Goal: Task Accomplishment & Management: Complete application form

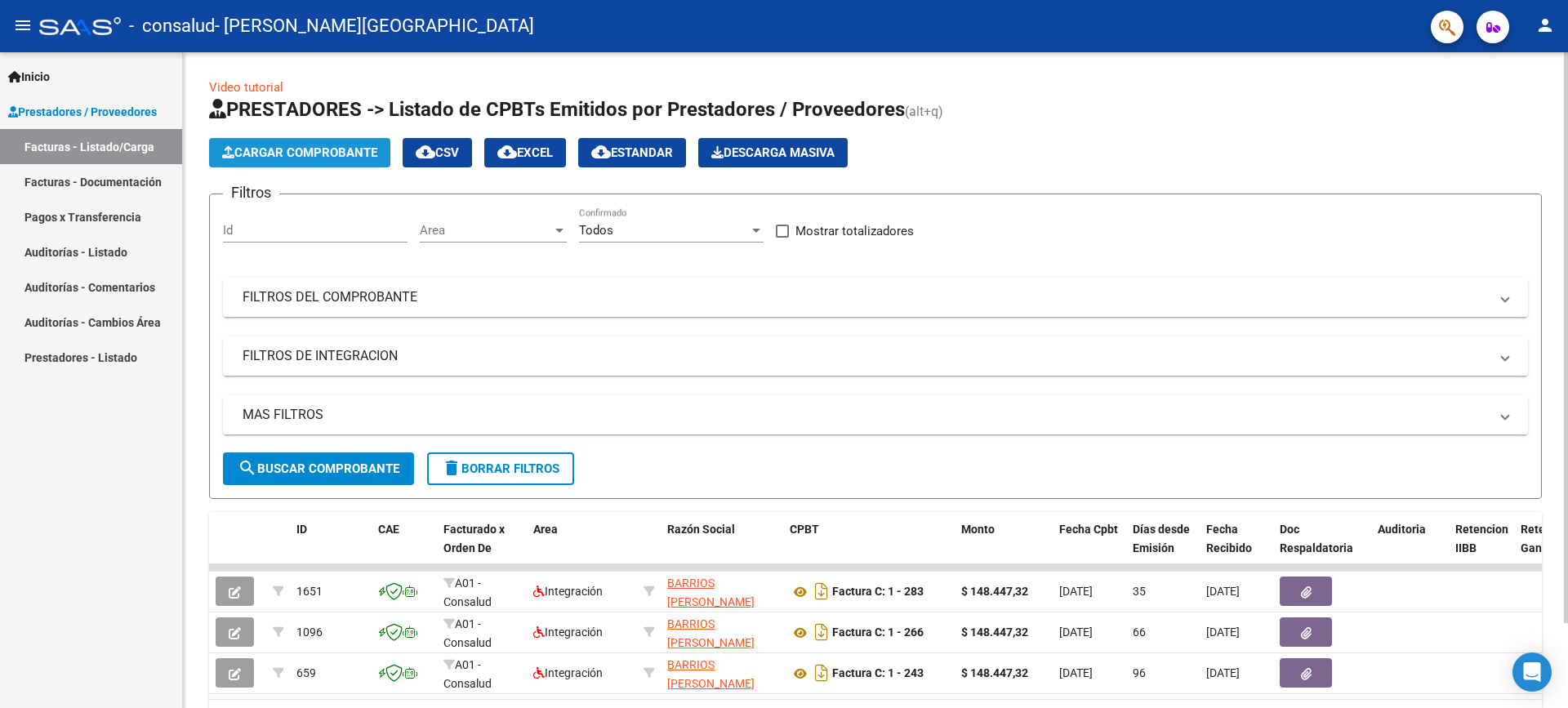
click at [281, 150] on span "Cargar Comprobante" at bounding box center [299, 152] width 155 height 14
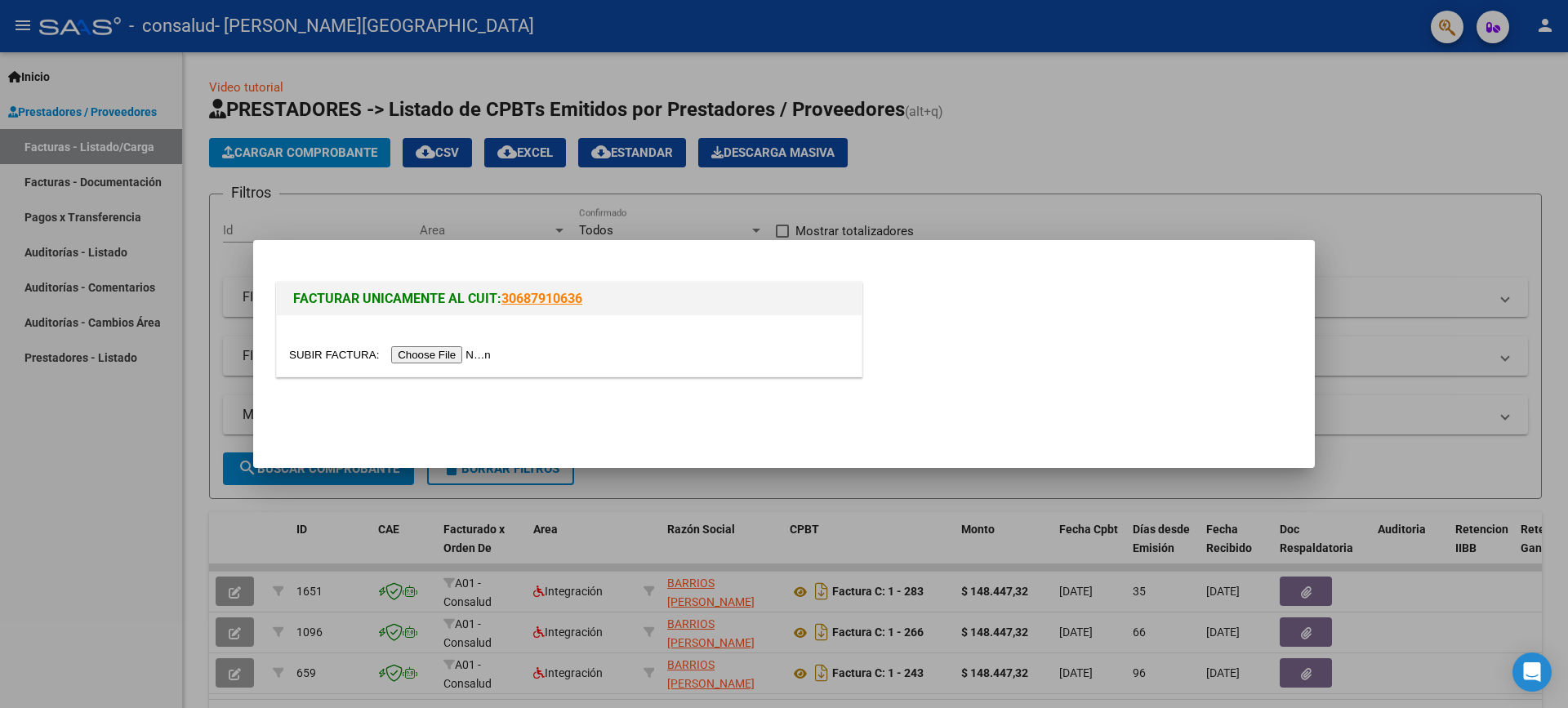
click at [424, 356] on input "file" at bounding box center [392, 354] width 207 height 17
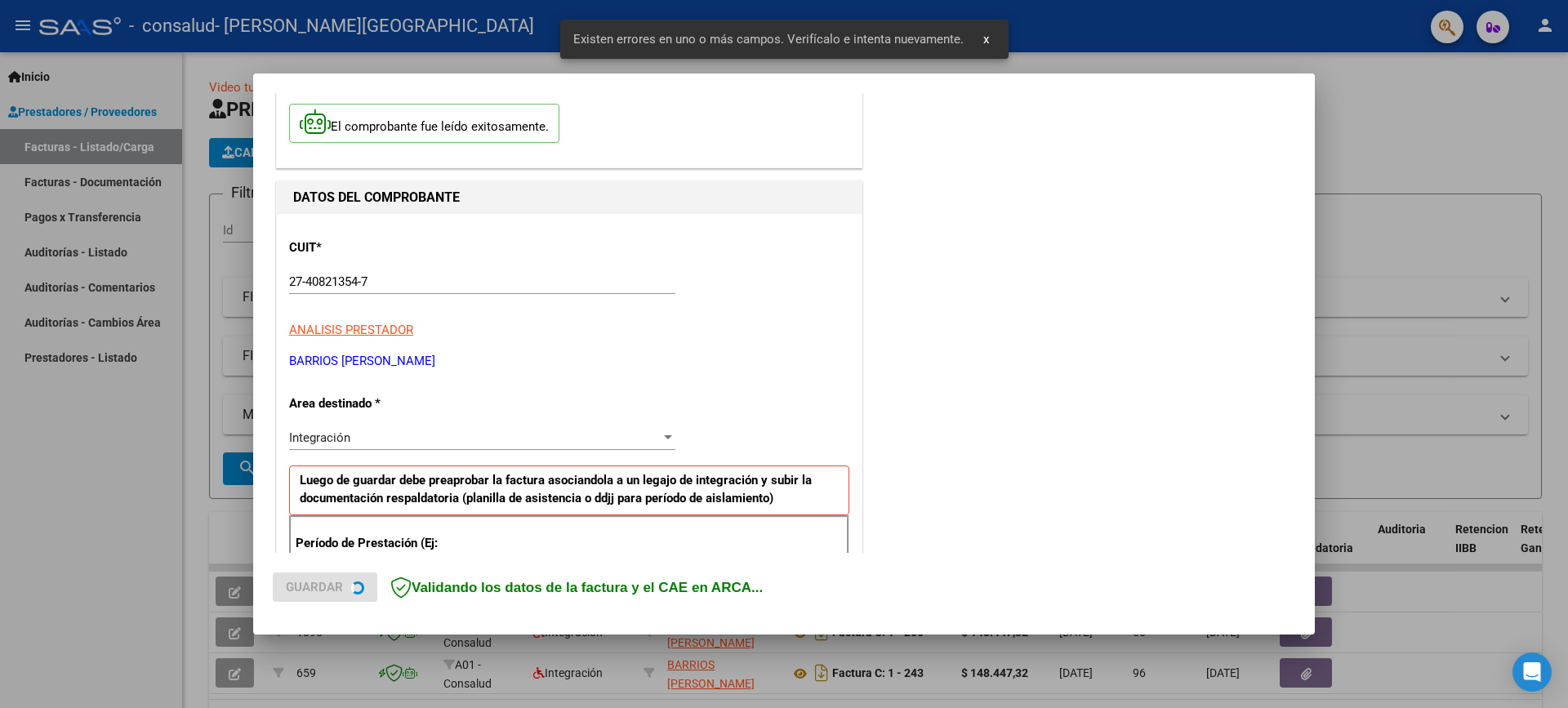
scroll to position [339, 0]
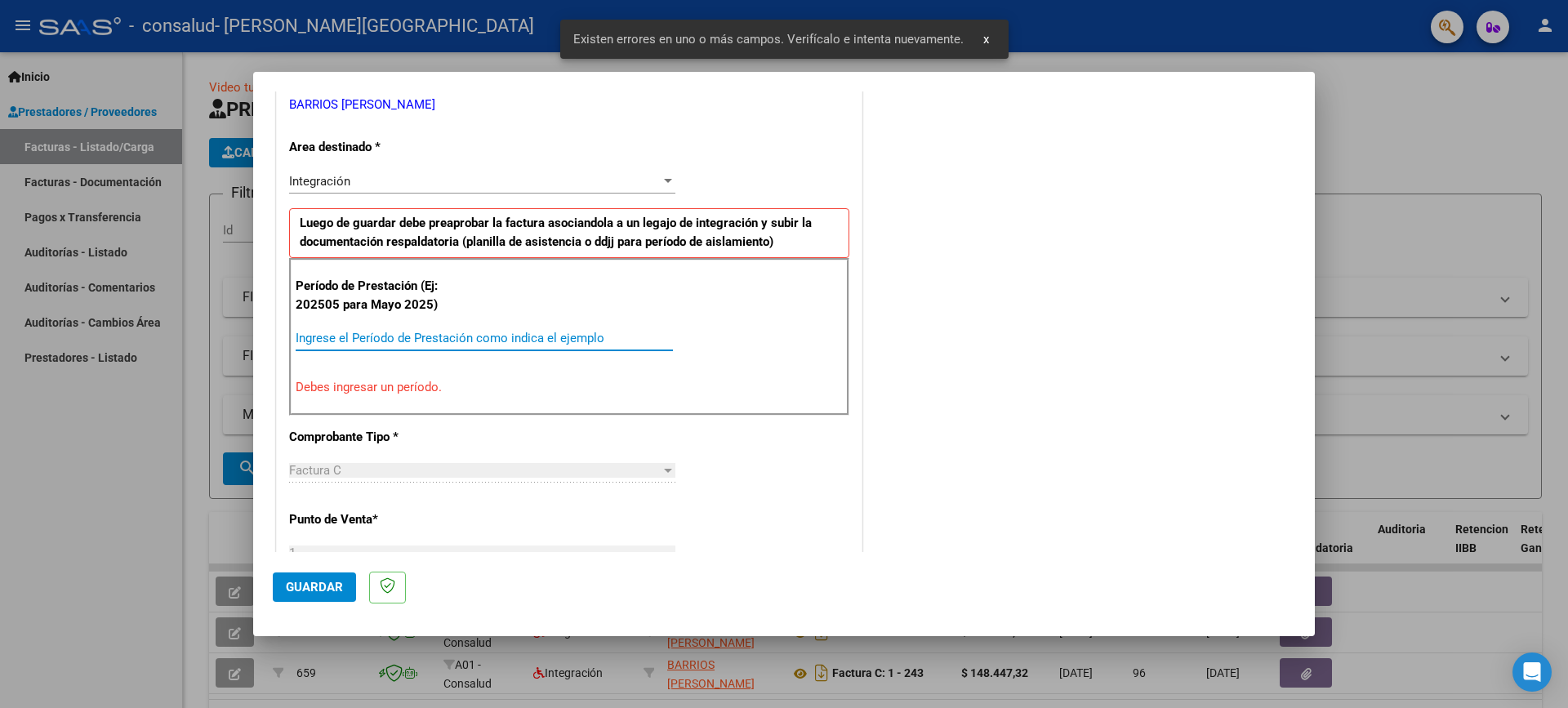
click at [465, 335] on input "Ingrese el Período de Prestación como indica el ejemplo" at bounding box center [484, 337] width 378 height 14
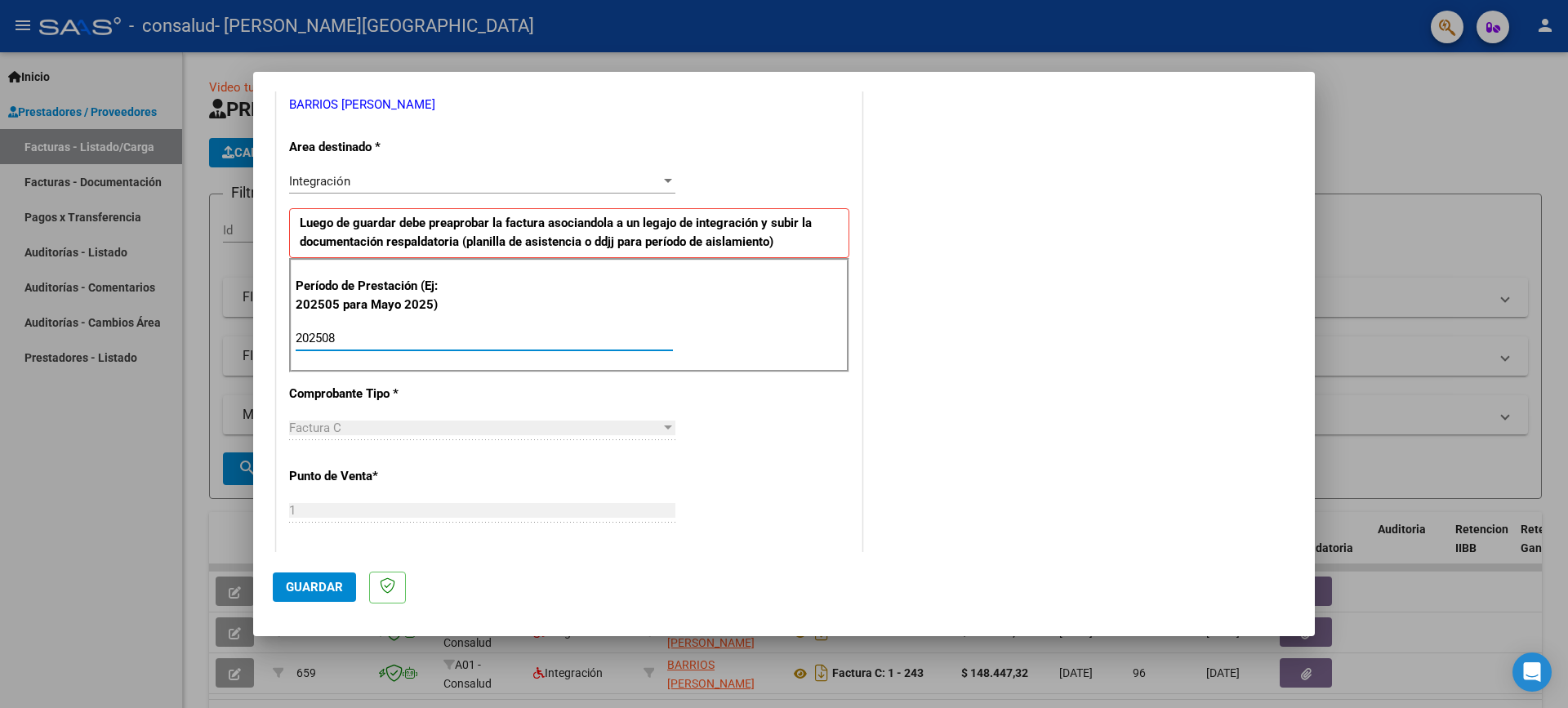
type input "202508"
click at [550, 177] on div "Integración" at bounding box center [475, 181] width 372 height 14
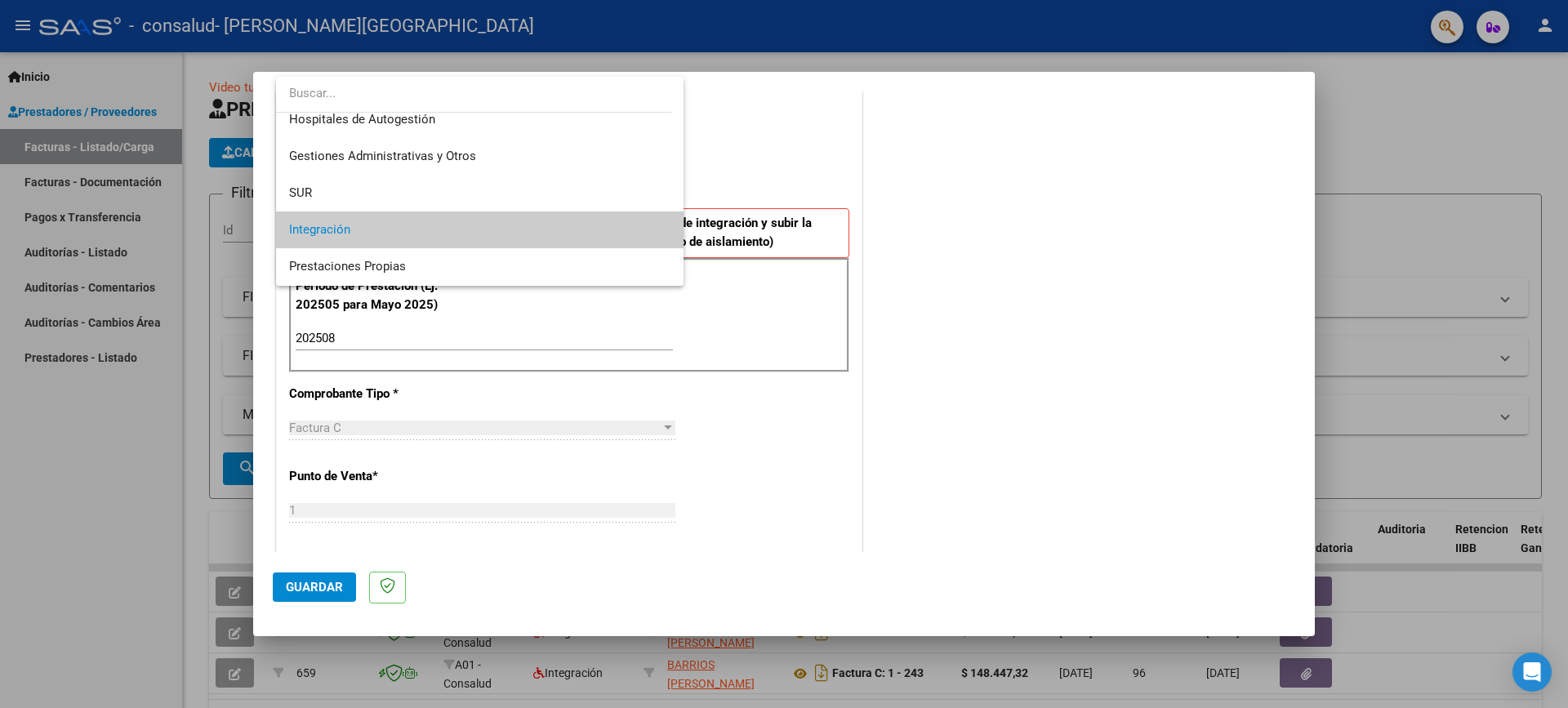
scroll to position [0, 0]
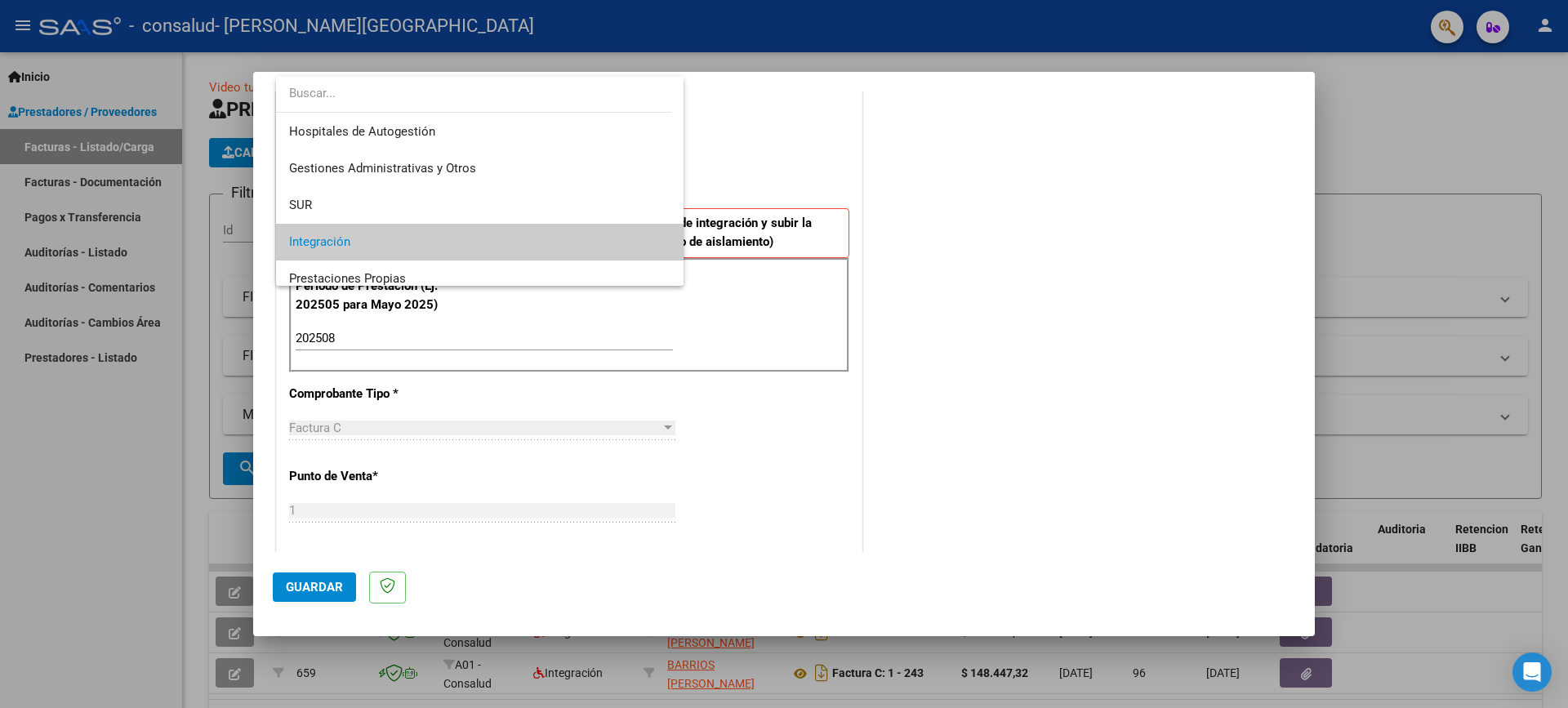
click at [450, 236] on span "Integración" at bounding box center [479, 242] width 381 height 37
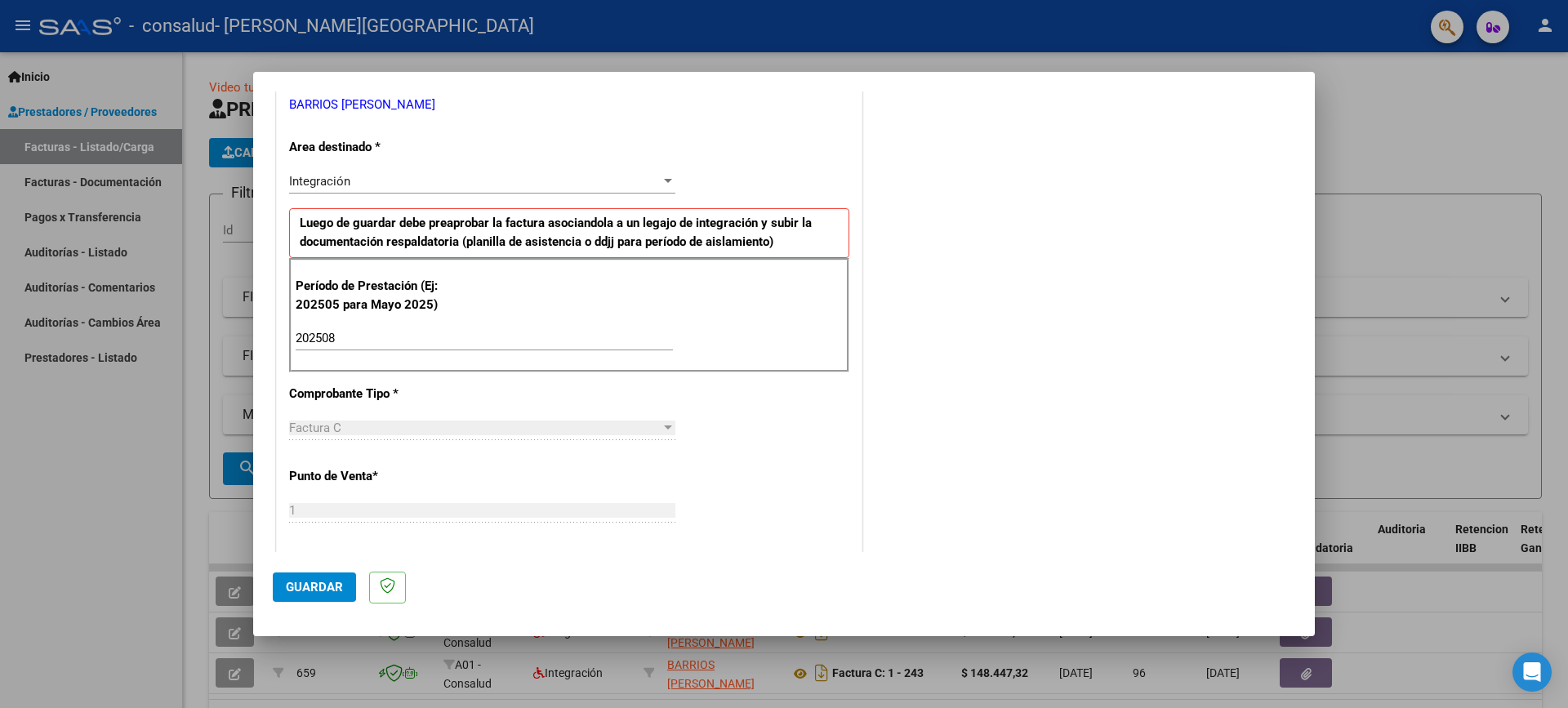
drag, startPoint x: 828, startPoint y: 458, endPoint x: 831, endPoint y: 449, distance: 9.5
click at [828, 457] on div "CUIT * 27-40821354-7 Ingresar CUIT ANALISIS PRESTADOR BARRIOS [PERSON_NAME] Are…" at bounding box center [569, 572] width 585 height 1229
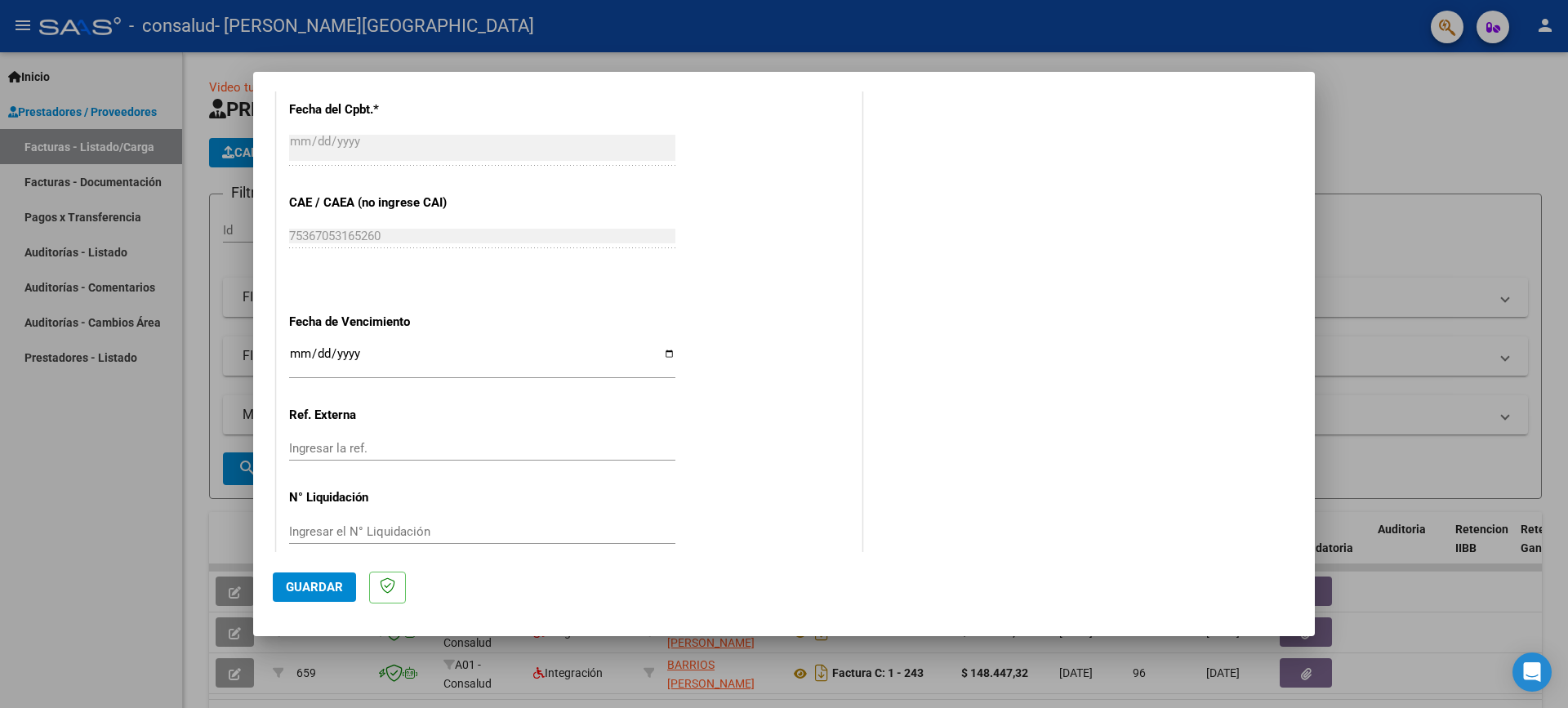
scroll to position [977, 0]
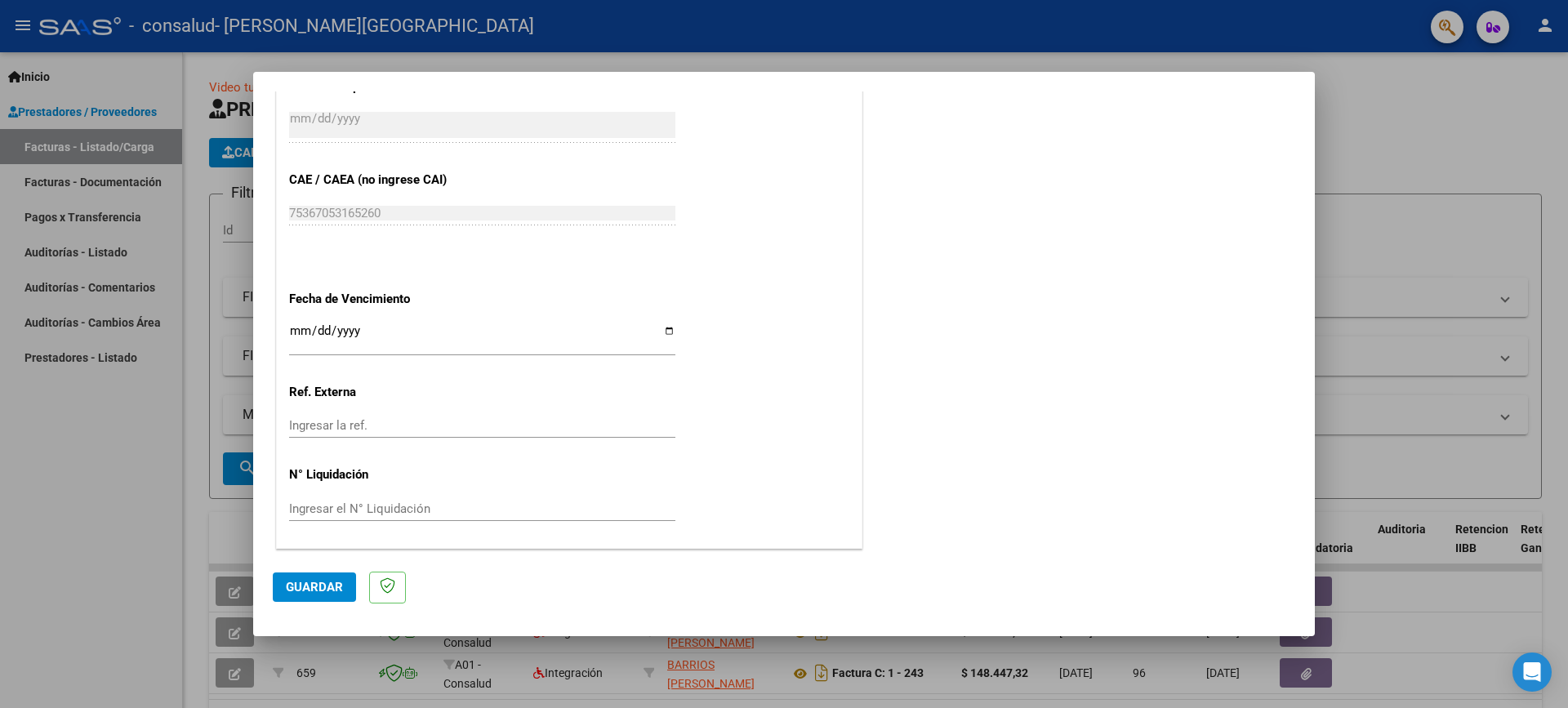
click at [322, 592] on span "Guardar" at bounding box center [313, 586] width 57 height 14
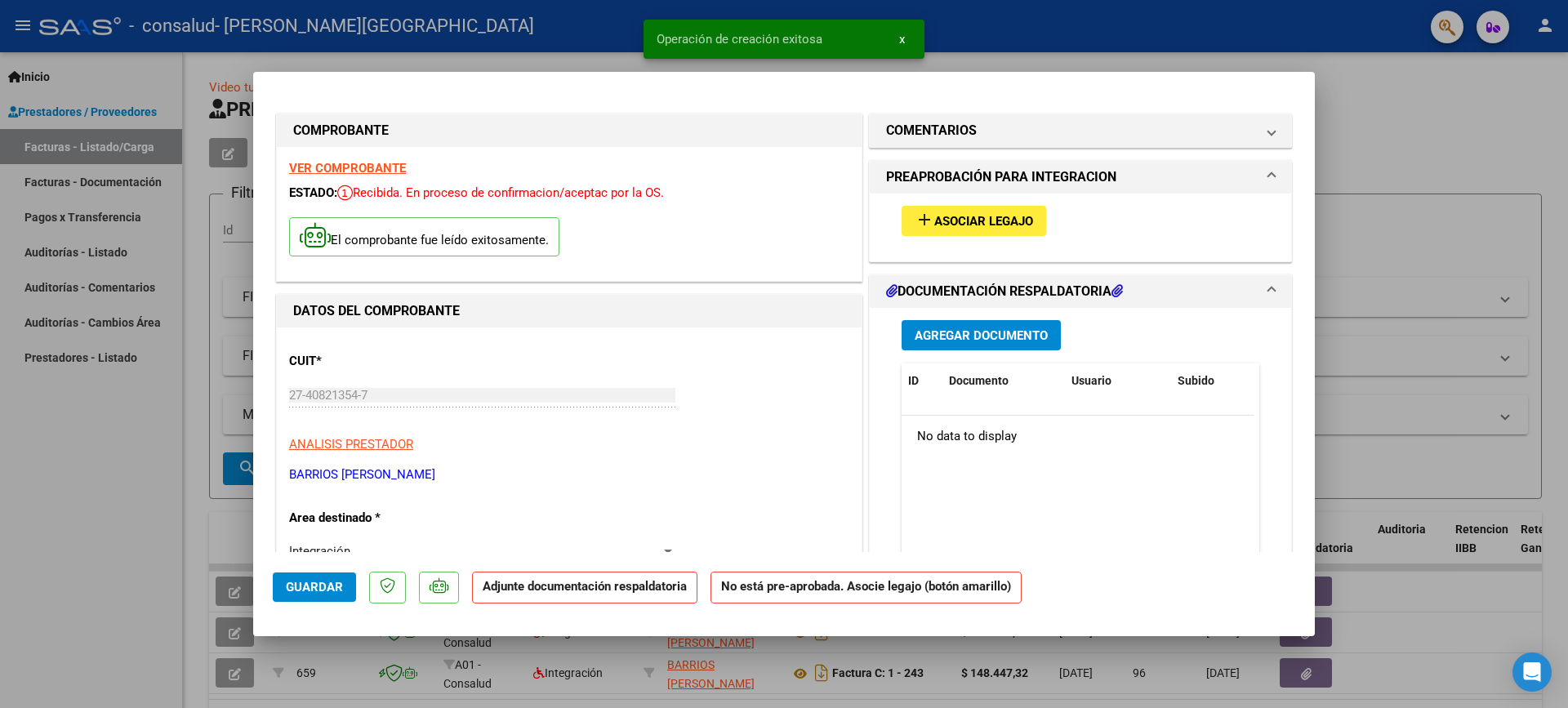
click at [964, 220] on span "Asociar Legajo" at bounding box center [983, 221] width 99 height 14
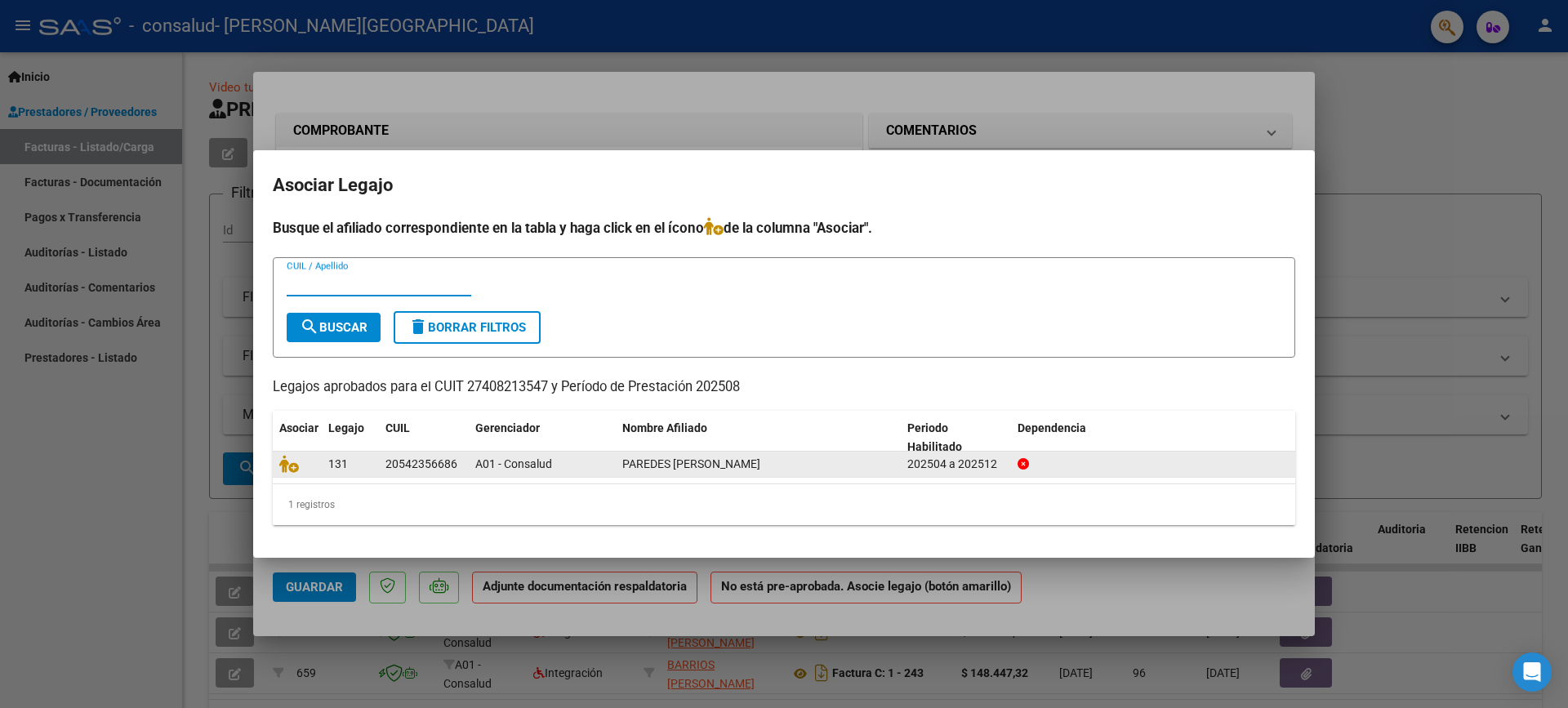
click at [638, 457] on span "PAREDES [PERSON_NAME]" at bounding box center [692, 464] width 138 height 13
click at [680, 466] on span "PAREDES [PERSON_NAME]" at bounding box center [692, 464] width 138 height 13
click at [292, 468] on icon at bounding box center [289, 463] width 19 height 18
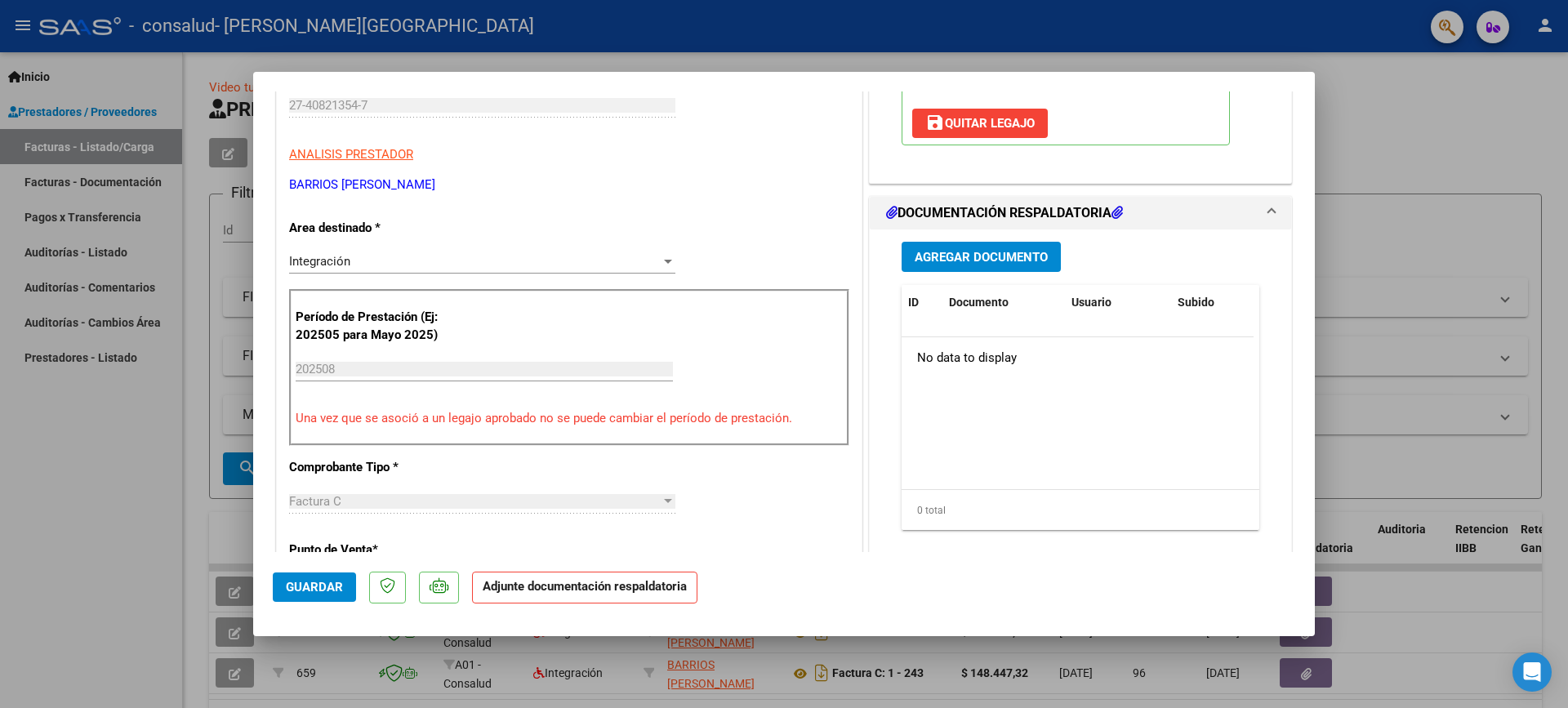
scroll to position [327, 0]
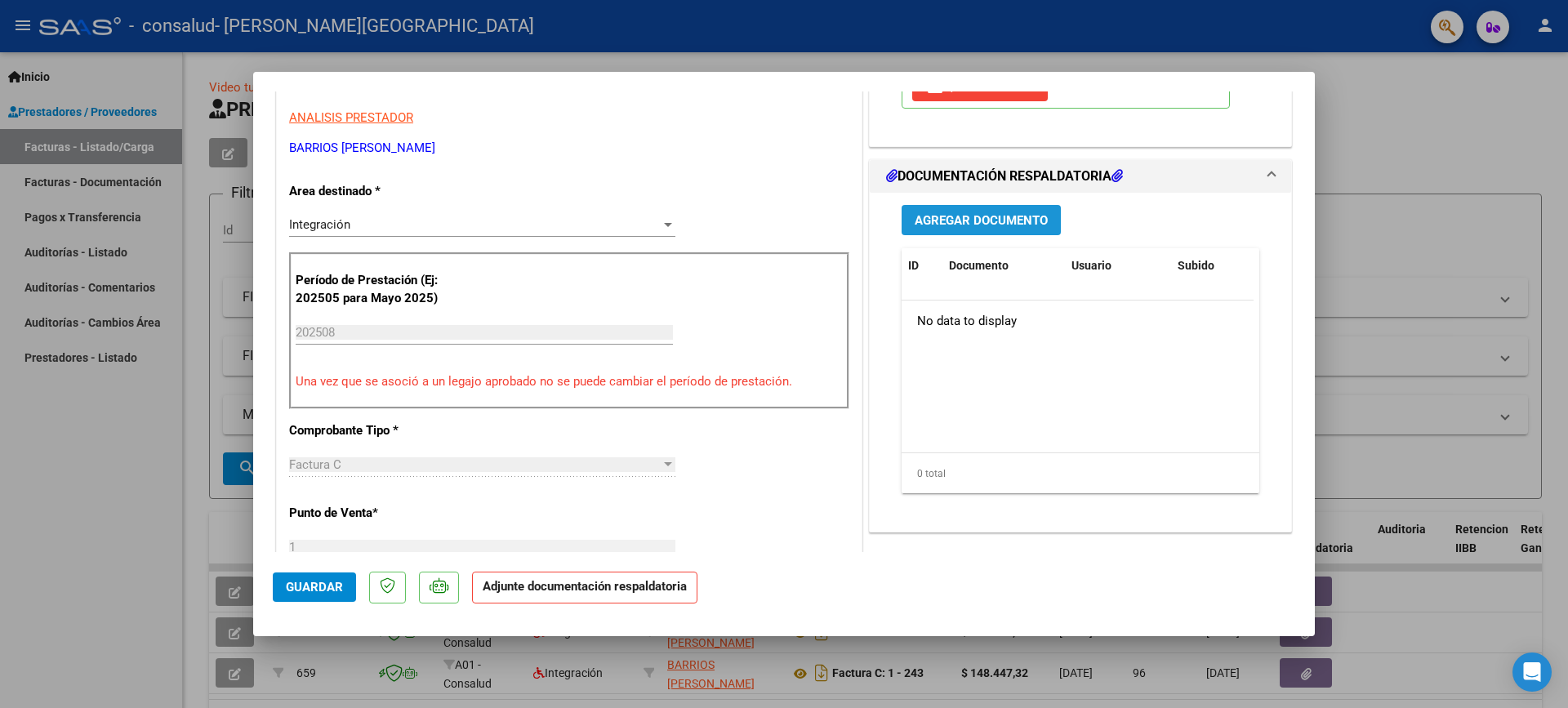
click at [964, 224] on span "Agregar Documento" at bounding box center [981, 220] width 134 height 14
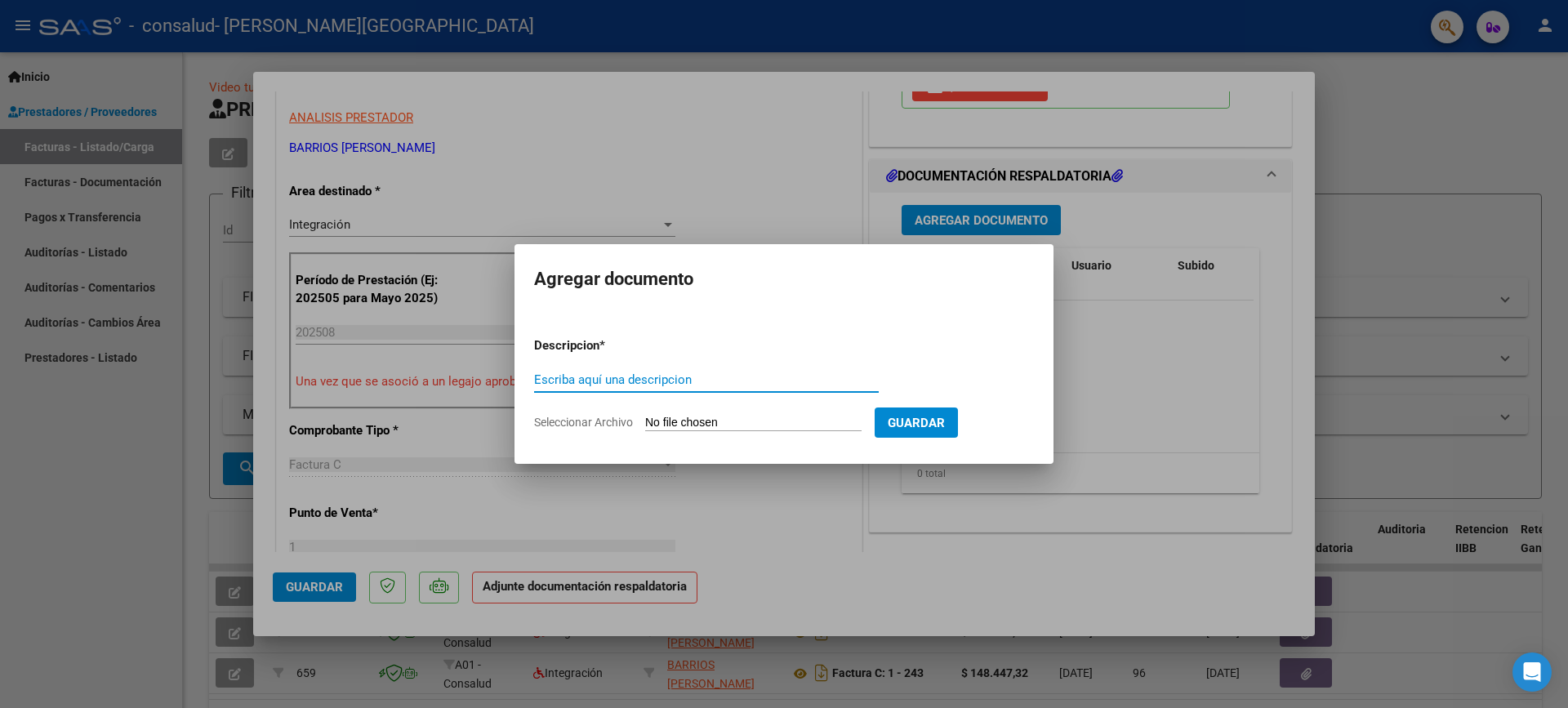
click at [944, 417] on span "Guardar" at bounding box center [916, 423] width 57 height 14
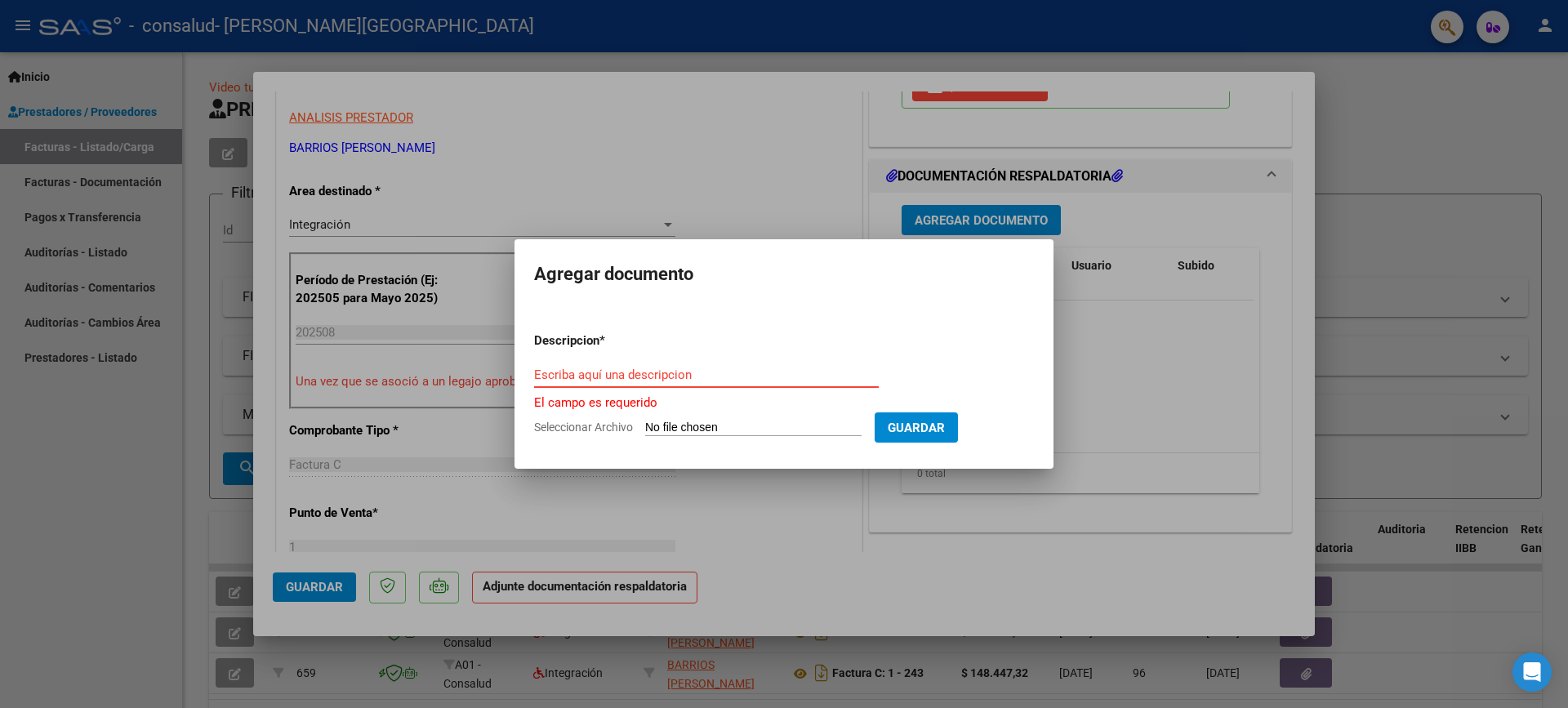
click at [656, 378] on input "Escriba aquí una descripcion" at bounding box center [706, 374] width 345 height 14
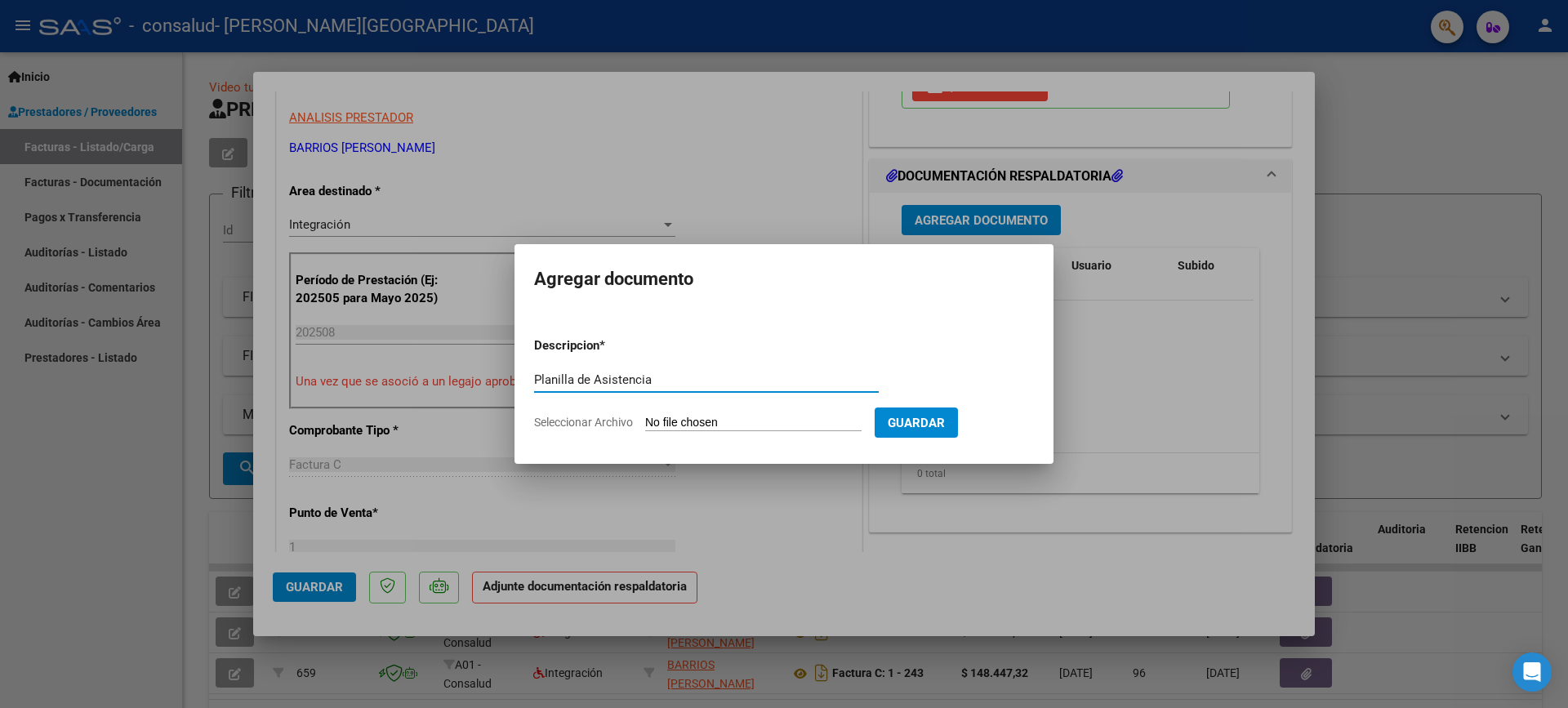
type input "Planilla de Asistencia"
type input "C:\fakepath\PLANILLA DE ASISTENCIA - [PERSON_NAME] .pdf"
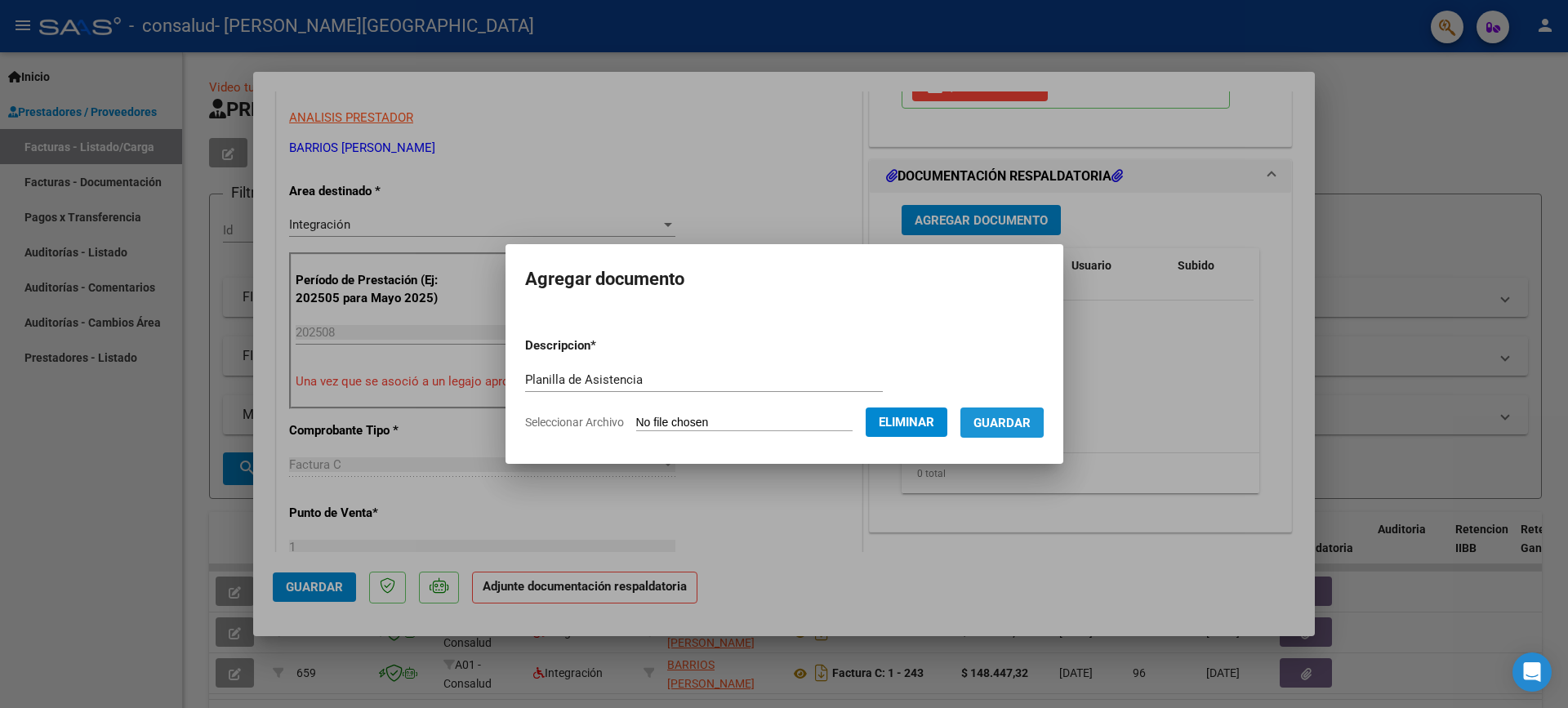
click at [999, 424] on span "Guardar" at bounding box center [1001, 423] width 57 height 14
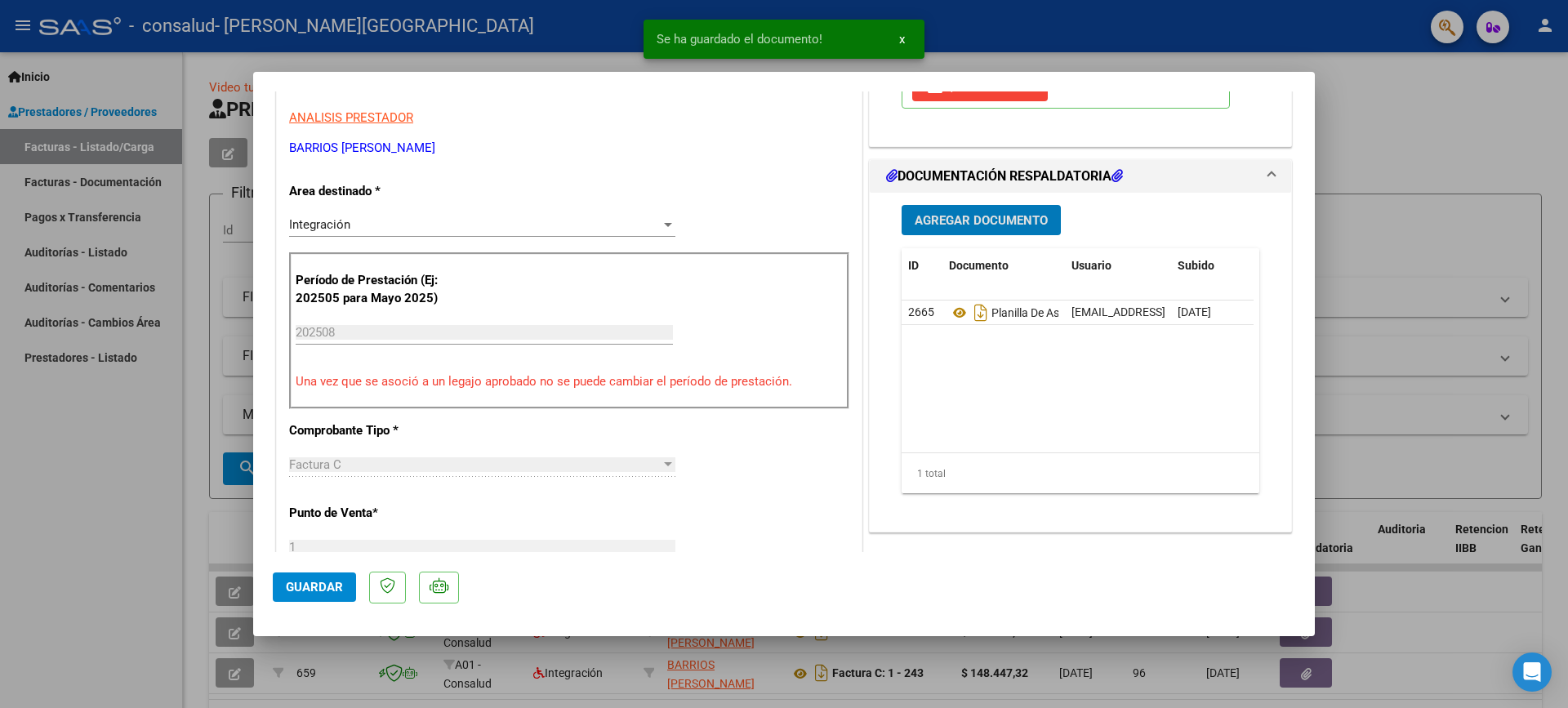
click at [340, 585] on span "Guardar" at bounding box center [313, 586] width 57 height 14
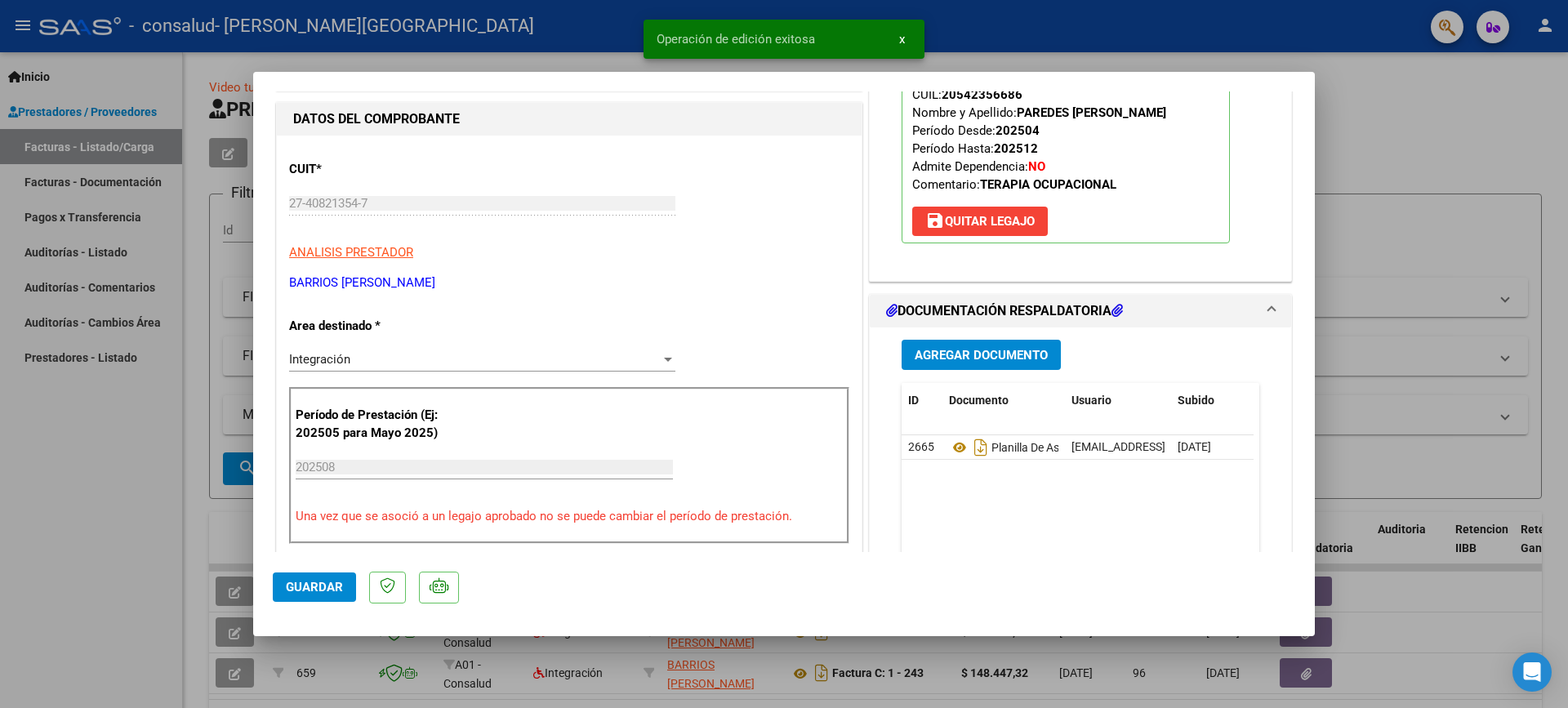
scroll to position [163, 0]
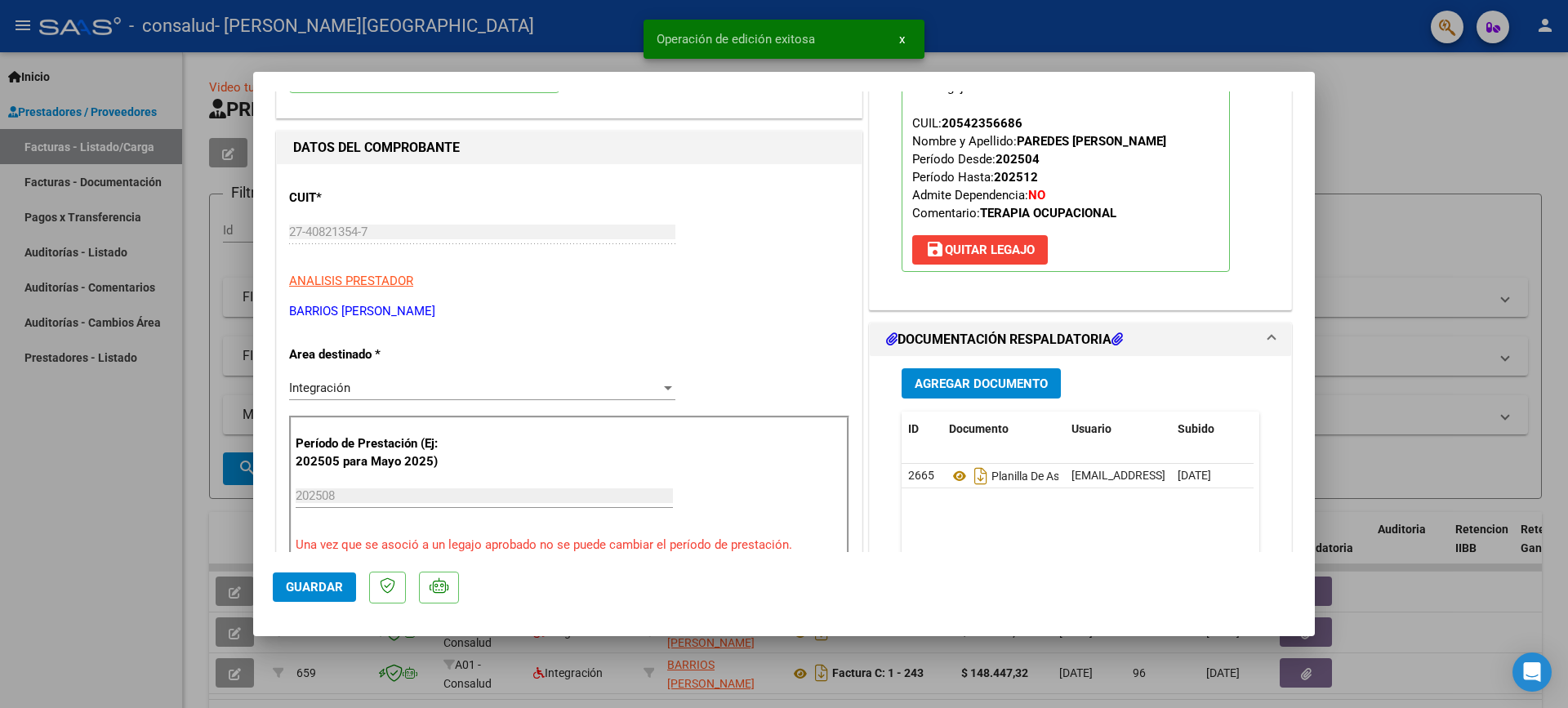
click at [1389, 217] on div at bounding box center [784, 354] width 1568 height 708
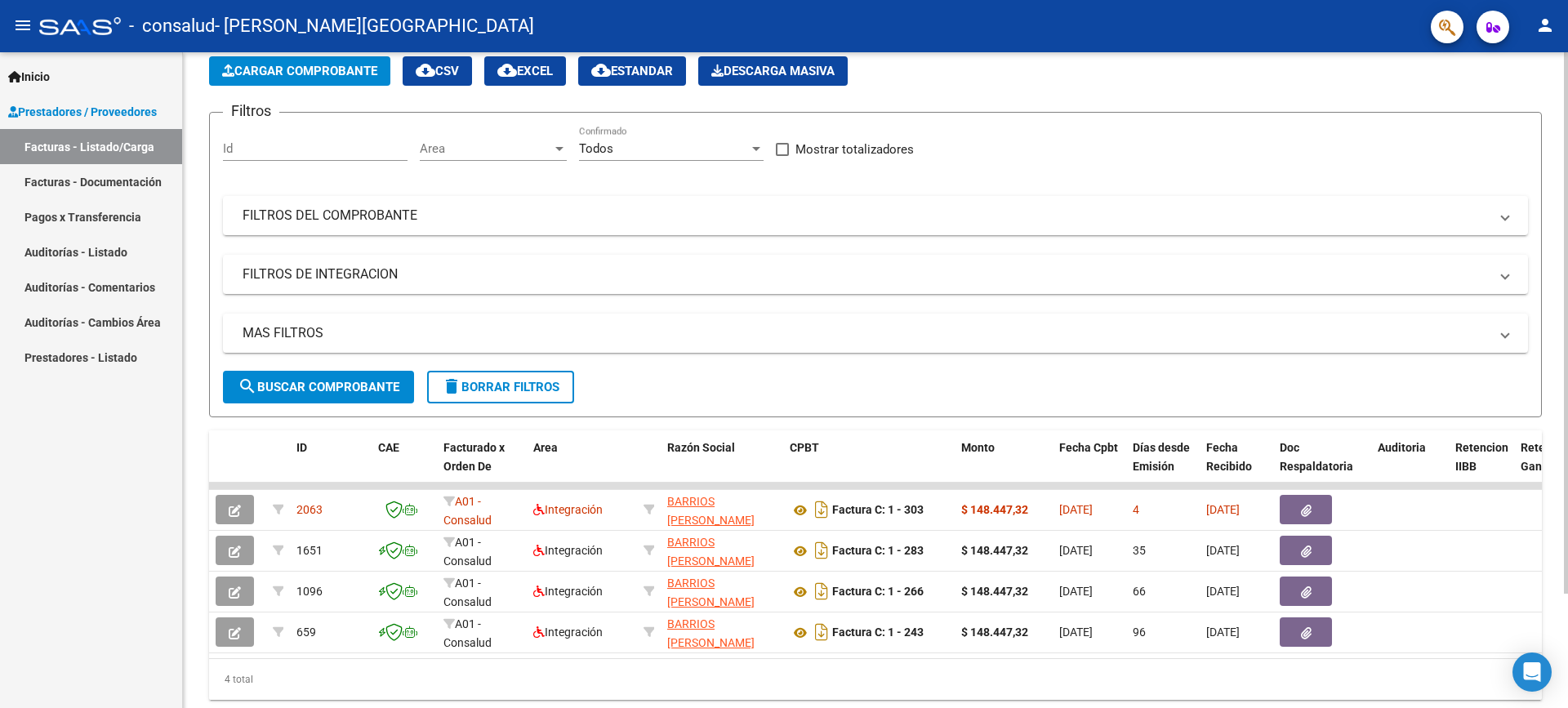
scroll to position [0, 0]
